Goal: Communication & Community: Connect with others

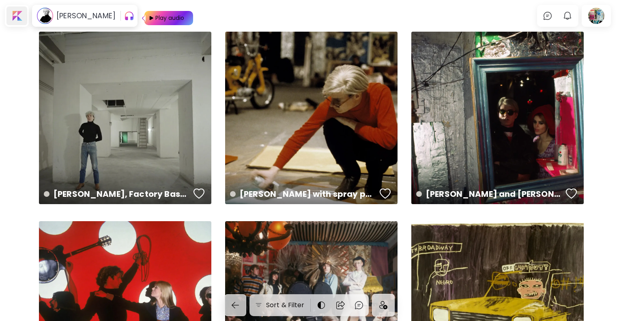
click at [17, 14] on div at bounding box center [16, 15] width 21 height 19
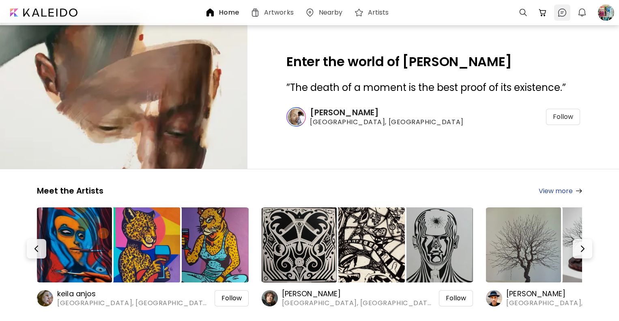
click at [562, 15] on img at bounding box center [563, 13] width 10 height 10
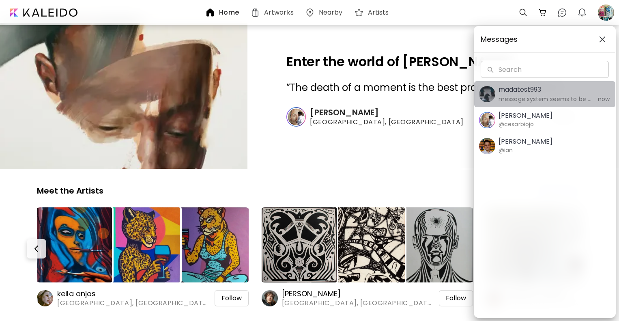
click at [532, 98] on h6 "message system seems to be working" at bounding box center [546, 99] width 94 height 9
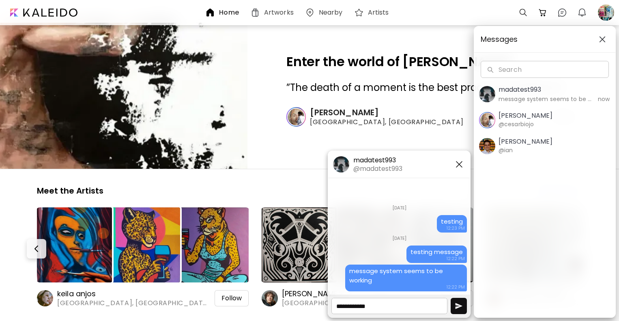
click at [391, 304] on textarea at bounding box center [390, 306] width 116 height 16
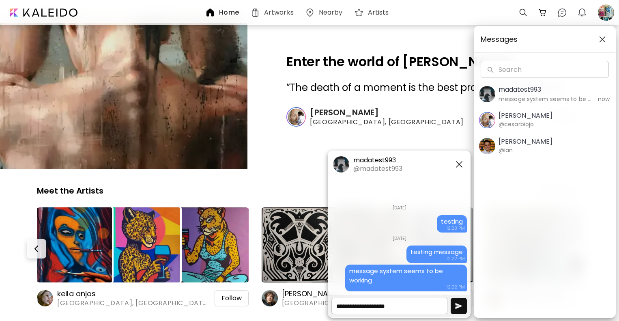
type textarea "**********"
click at [458, 306] on img "button" at bounding box center [459, 306] width 8 height 8
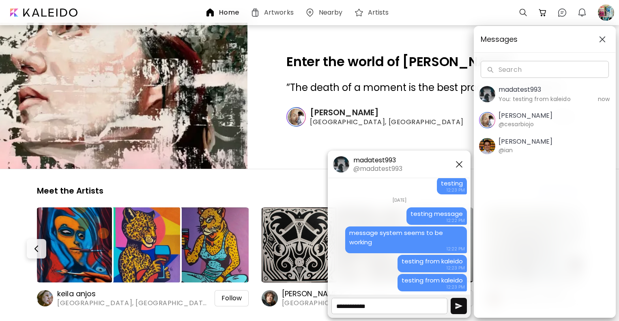
click at [365, 160] on h5 "madatest993" at bounding box center [377, 160] width 49 height 9
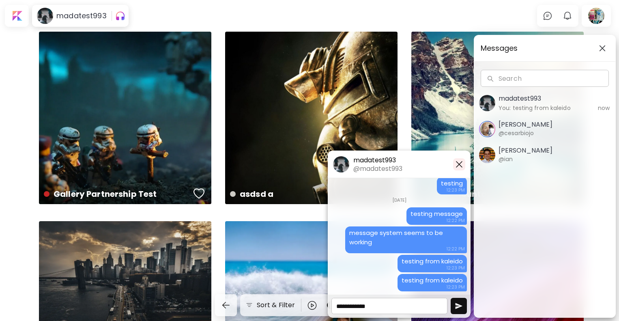
click at [459, 164] on img "button" at bounding box center [460, 164] width 10 height 10
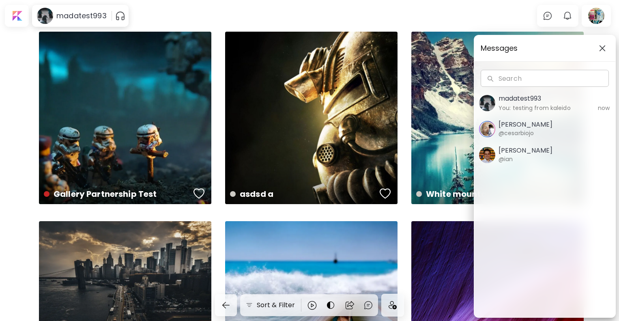
click at [603, 50] on img "button" at bounding box center [602, 48] width 6 height 6
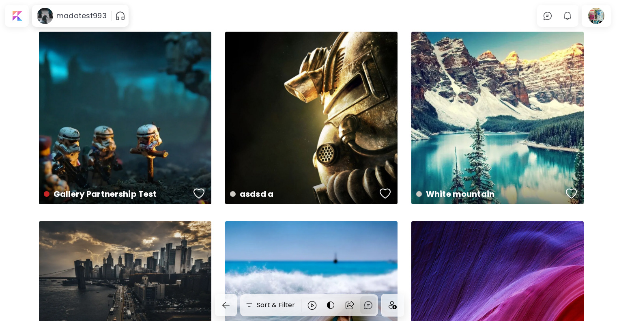
click at [371, 304] on img at bounding box center [369, 305] width 10 height 10
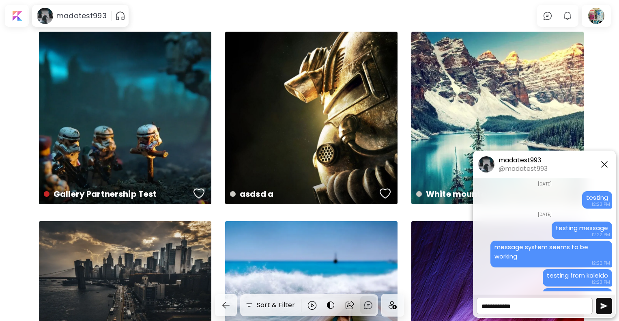
scroll to position [14, 0]
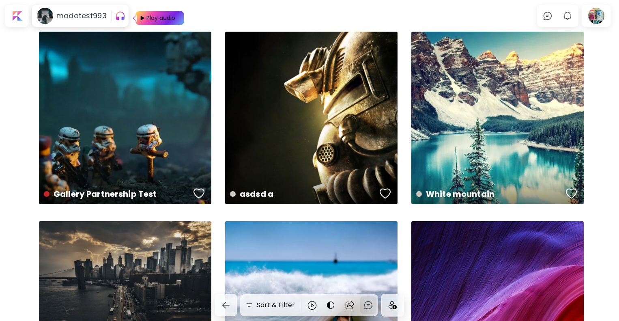
click at [369, 306] on img at bounding box center [369, 305] width 10 height 10
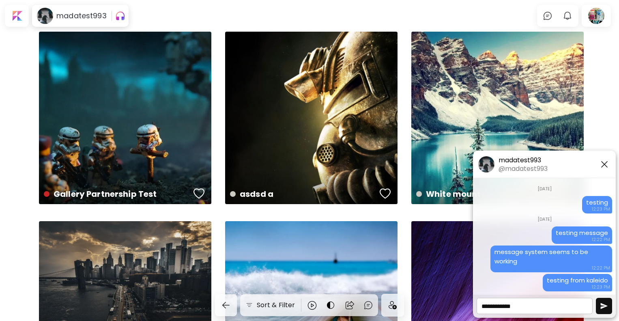
click at [506, 308] on textarea at bounding box center [535, 306] width 116 height 16
